Goal: Find specific page/section: Find specific page/section

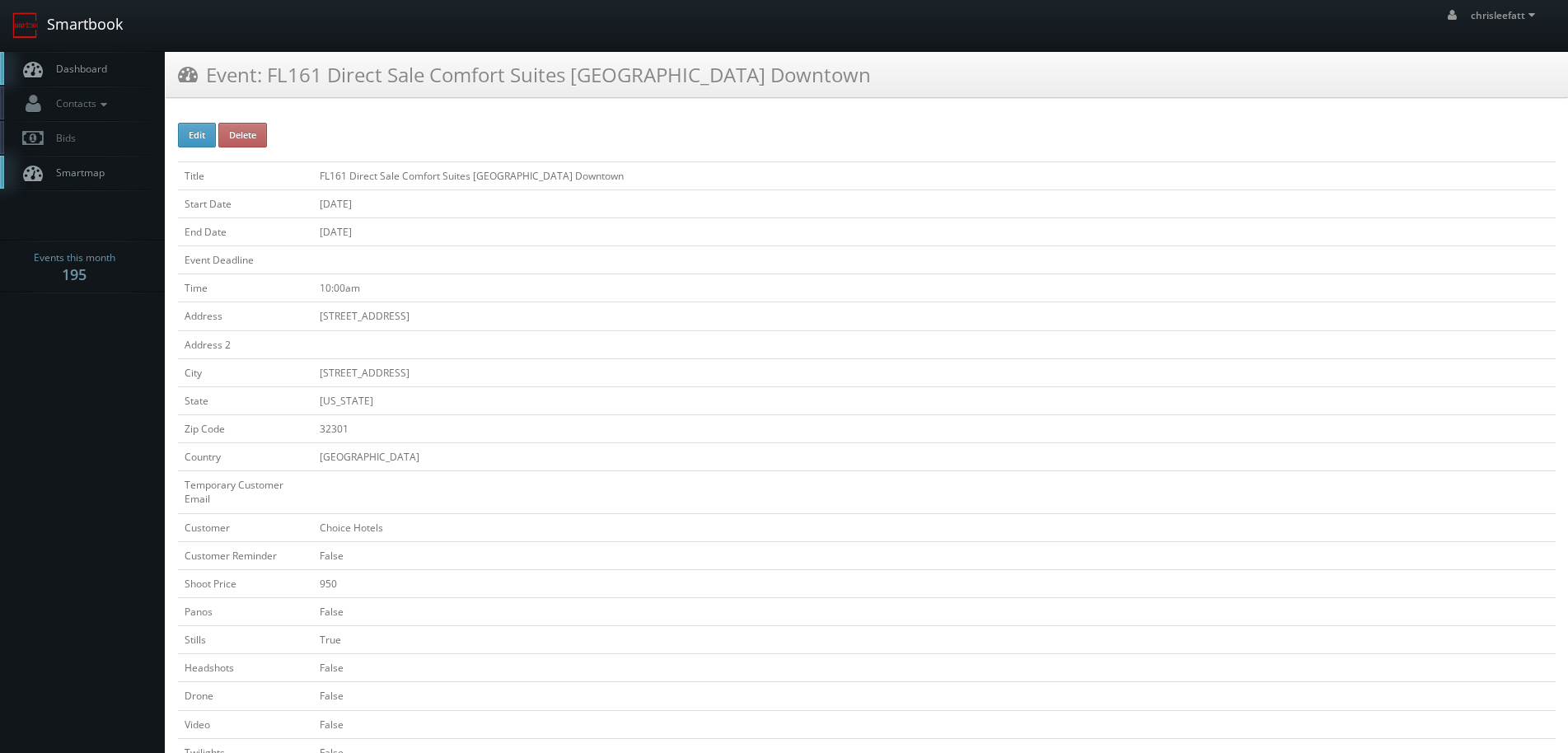
click at [106, 27] on link "Smartbook" at bounding box center [67, 25] width 135 height 51
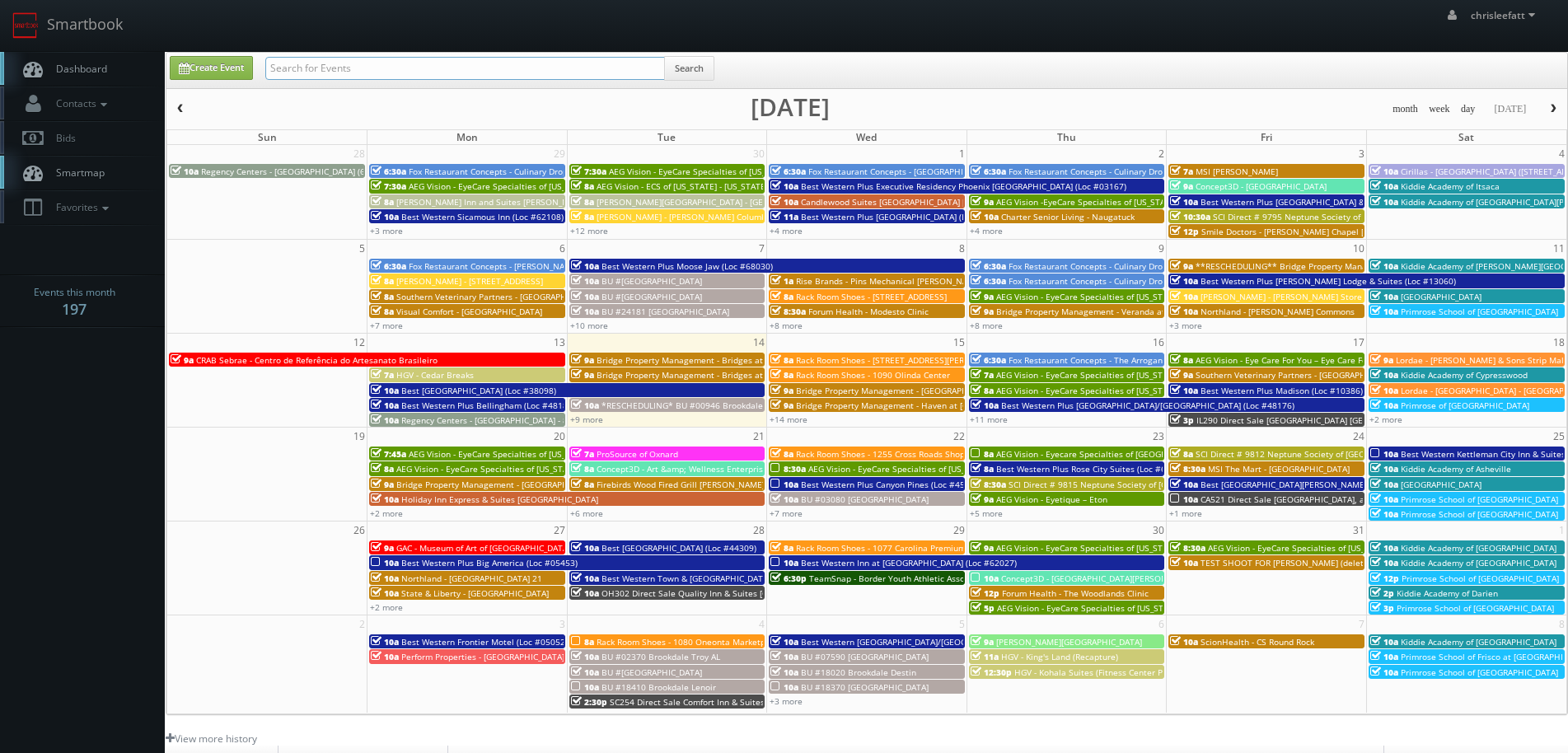
click at [628, 70] on input "text" at bounding box center [465, 68] width 400 height 23
type input "62096"
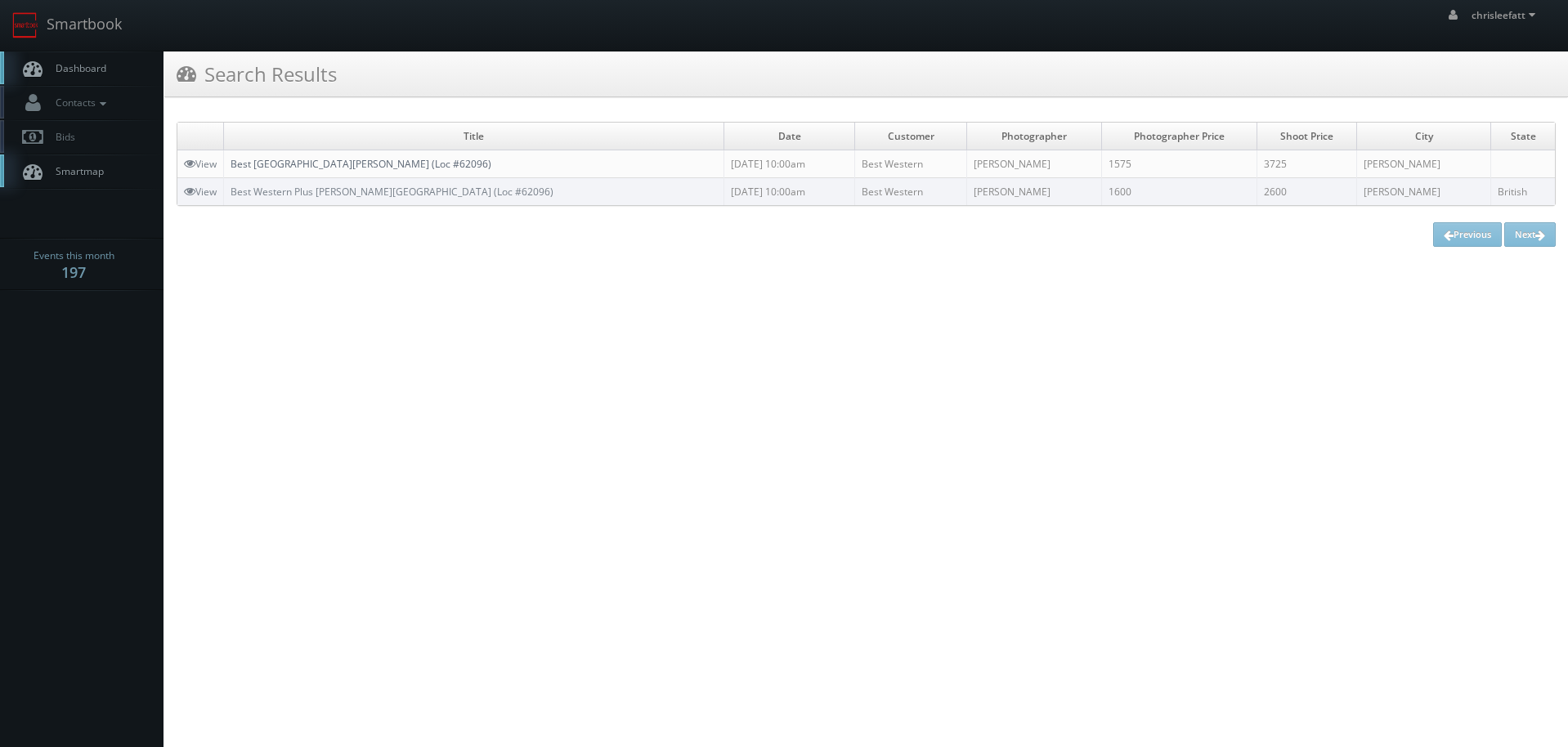
click at [379, 164] on link "Best Western Plus Baker Street Inn (Loc #62096)" at bounding box center [361, 164] width 261 height 14
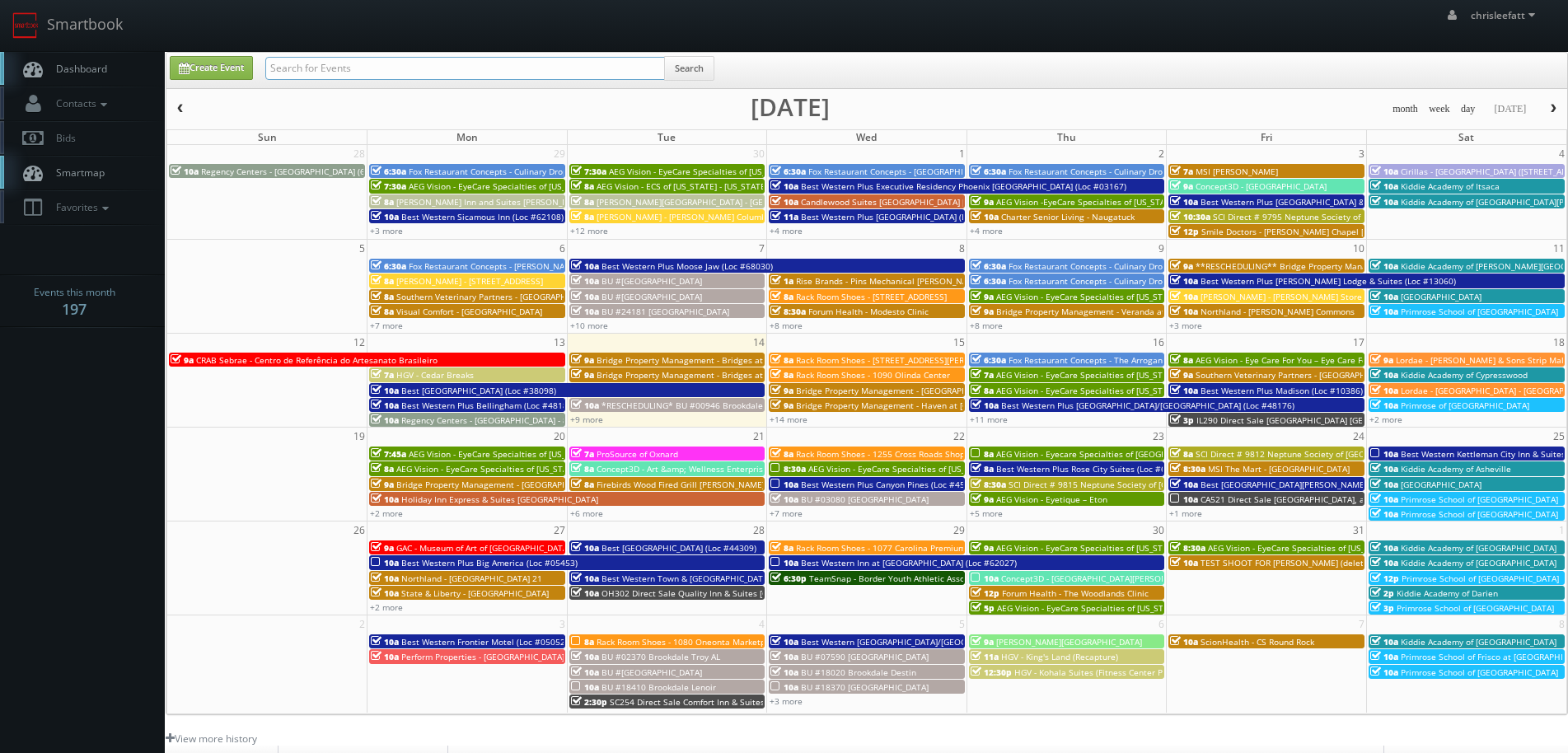
click at [435, 70] on input "text" at bounding box center [465, 68] width 400 height 23
type input "indianapolis"
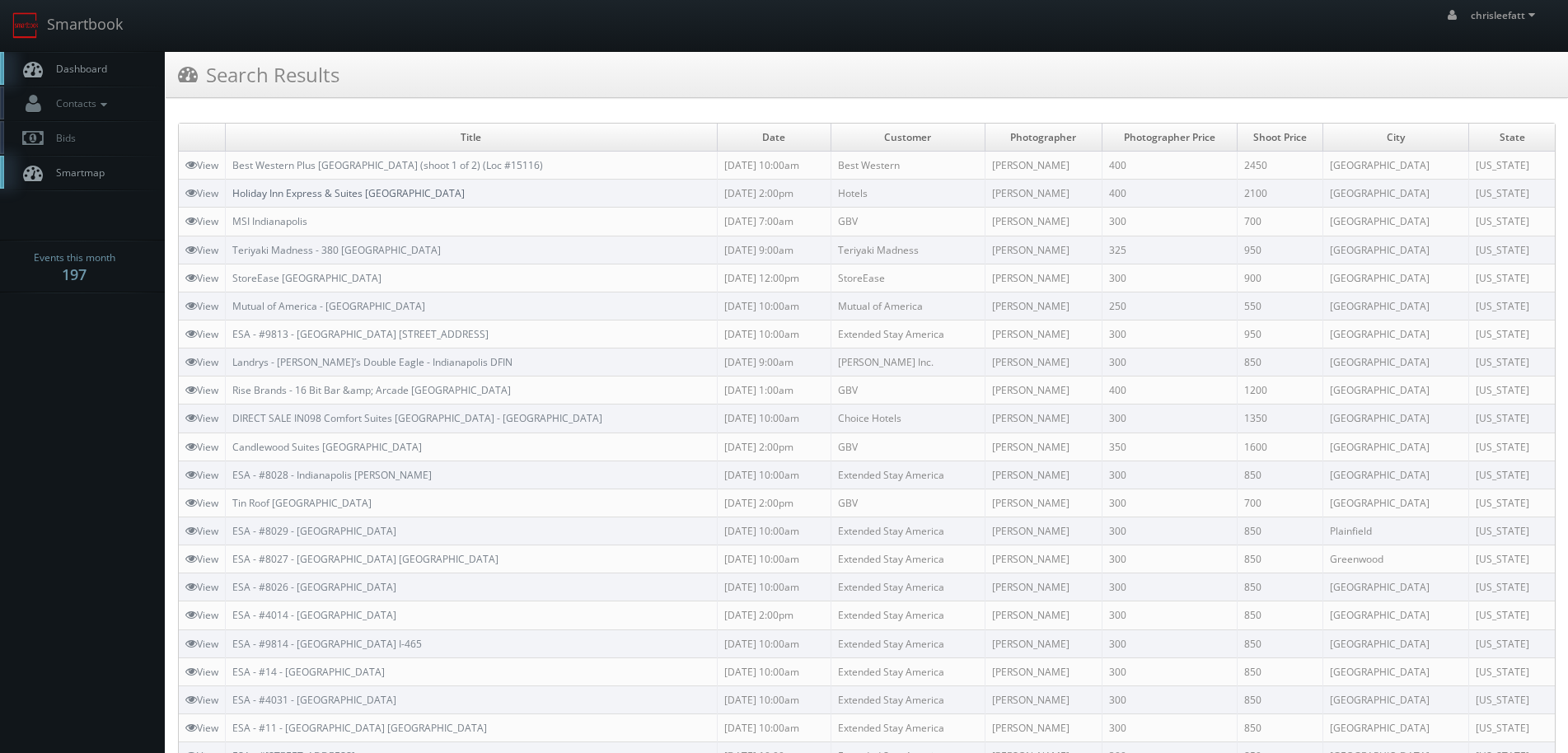
click at [354, 197] on link "Holiday Inn Express & Suites Indianapolis East" at bounding box center [349, 193] width 233 height 14
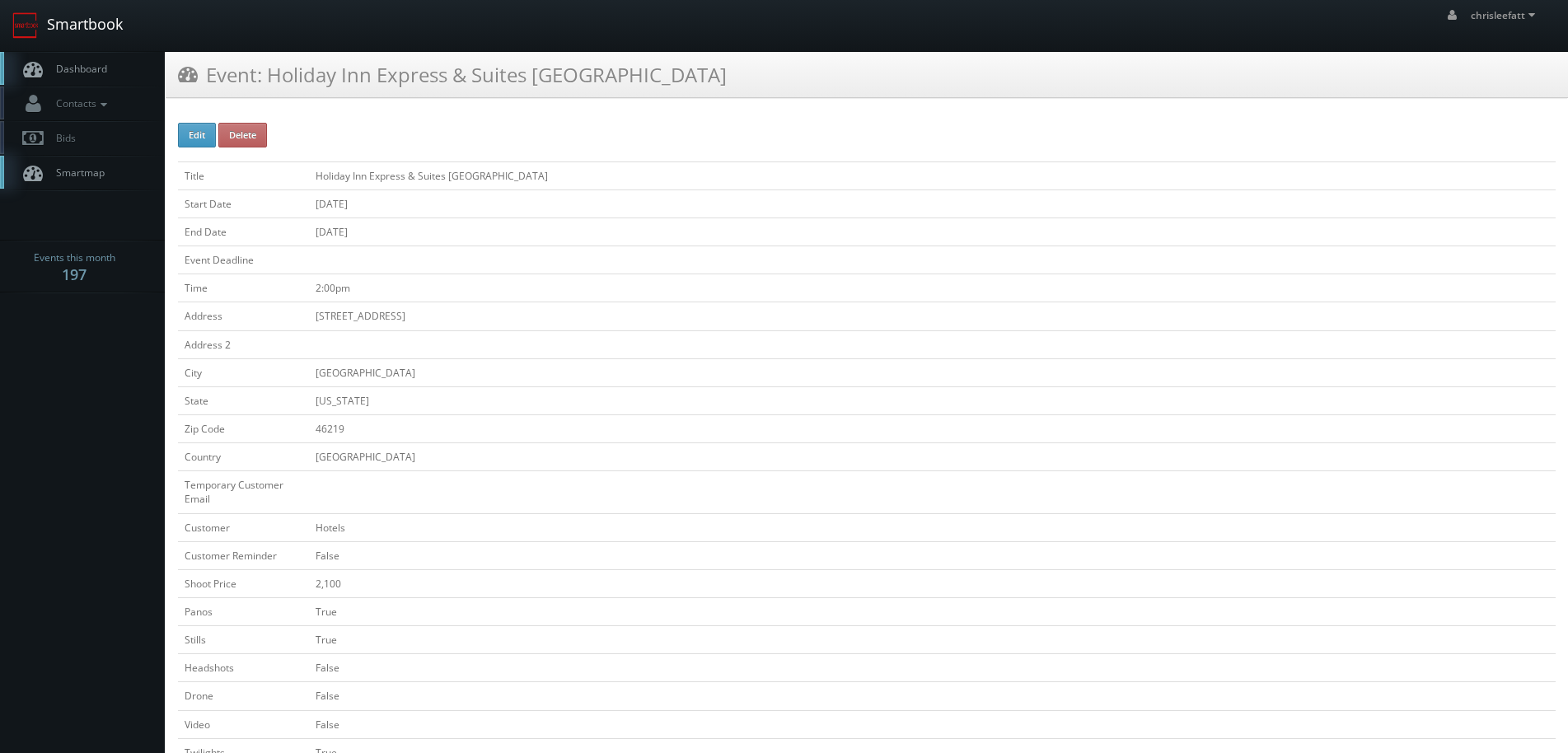
click at [93, 33] on link "Smartbook" at bounding box center [67, 25] width 135 height 51
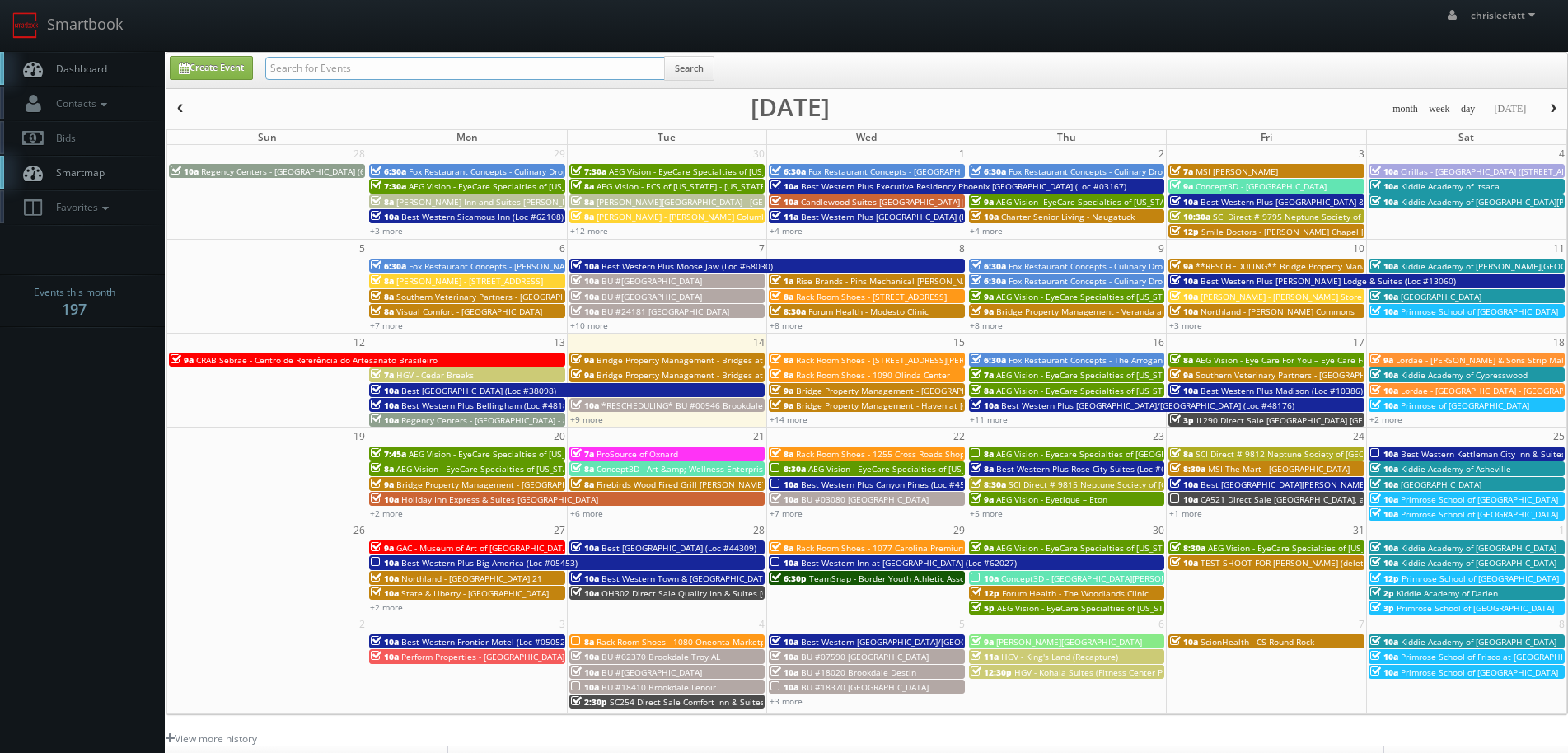
click at [340, 72] on input "text" at bounding box center [465, 68] width 400 height 23
type input "bridlebrook"
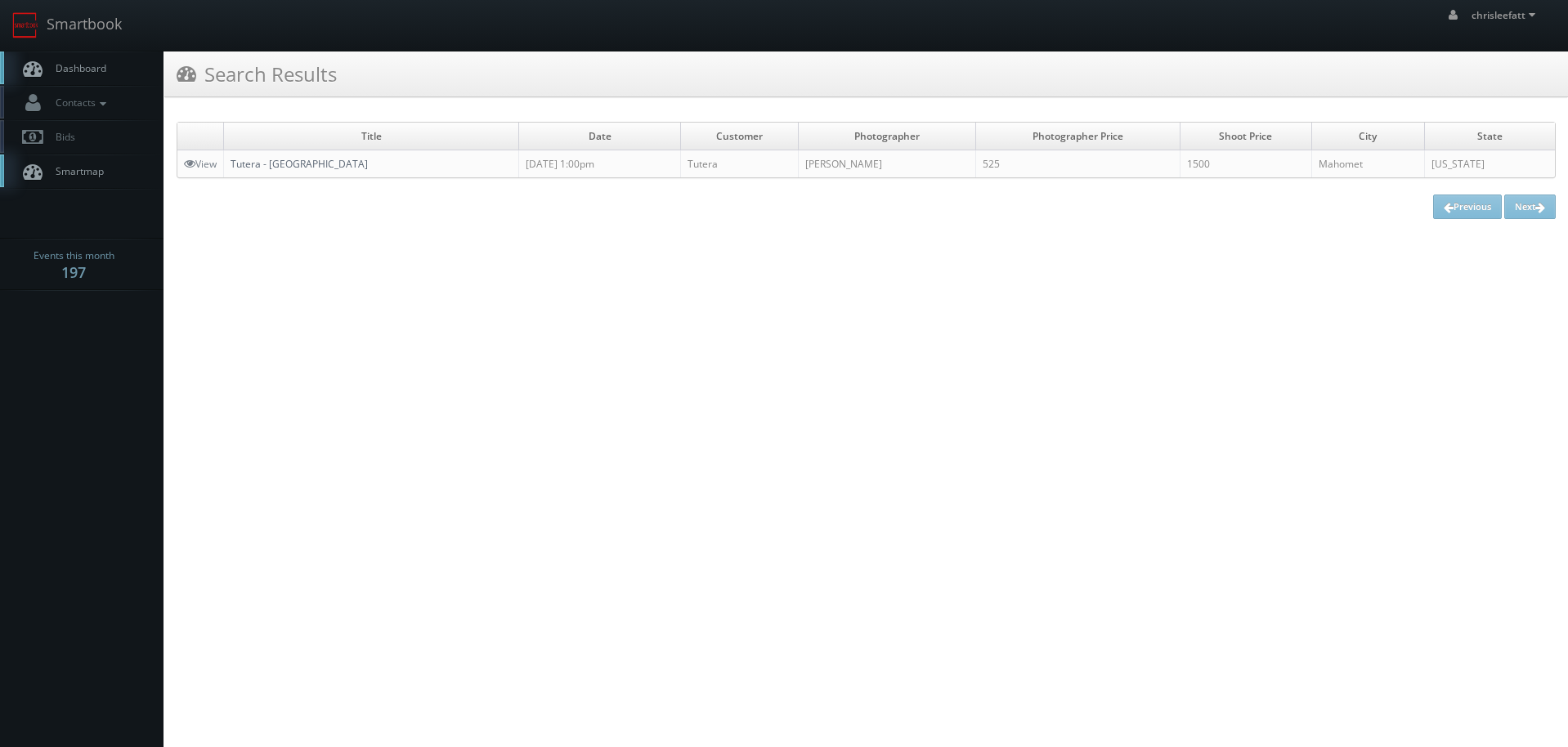
click at [322, 161] on link "Tutera - [GEOGRAPHIC_DATA]" at bounding box center [299, 164] width 138 height 14
